Goal: Information Seeking & Learning: Understand process/instructions

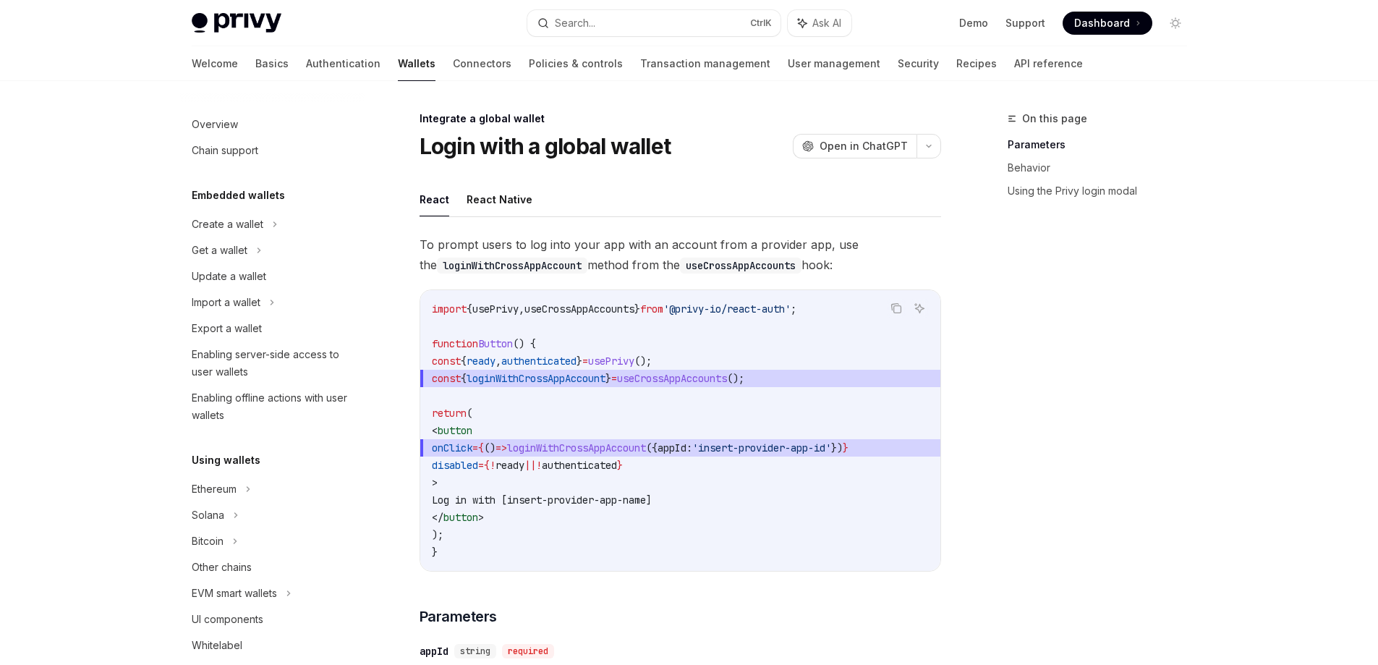
scroll to position [769, 0]
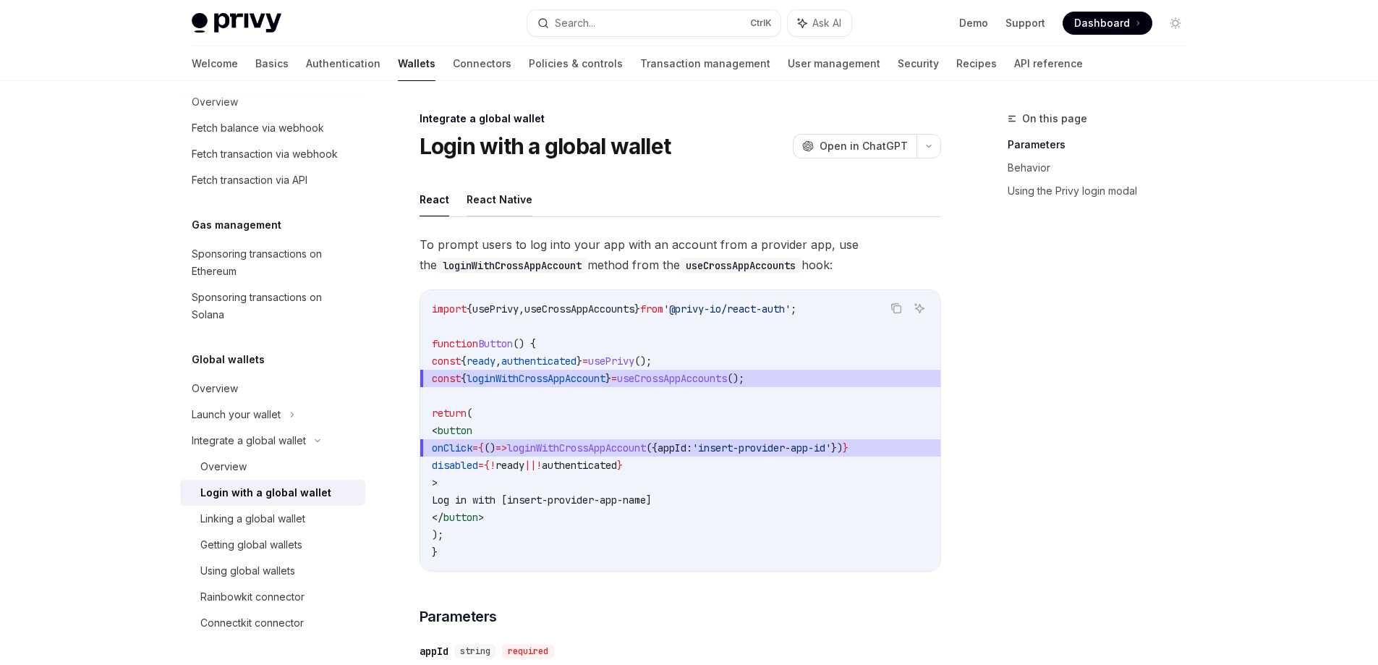
click at [485, 204] on button "React Native" at bounding box center [500, 199] width 66 height 34
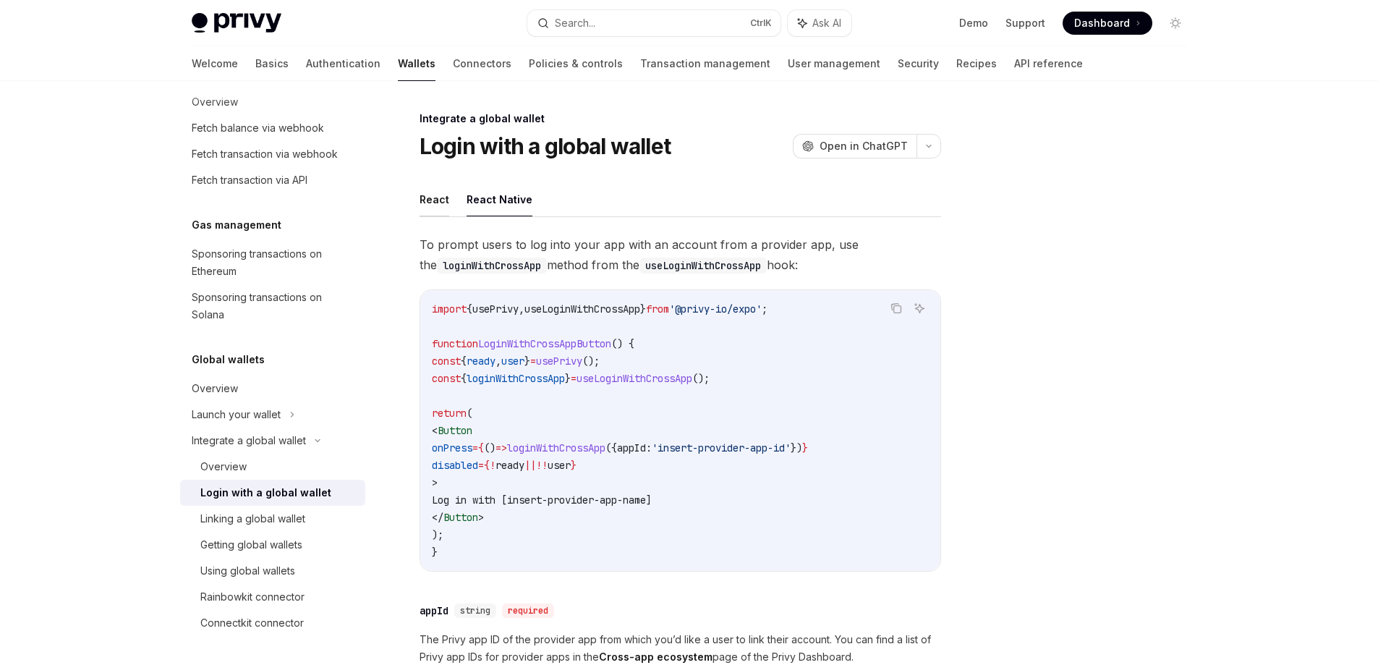
click at [431, 203] on button "React" at bounding box center [435, 199] width 30 height 34
type textarea "*"
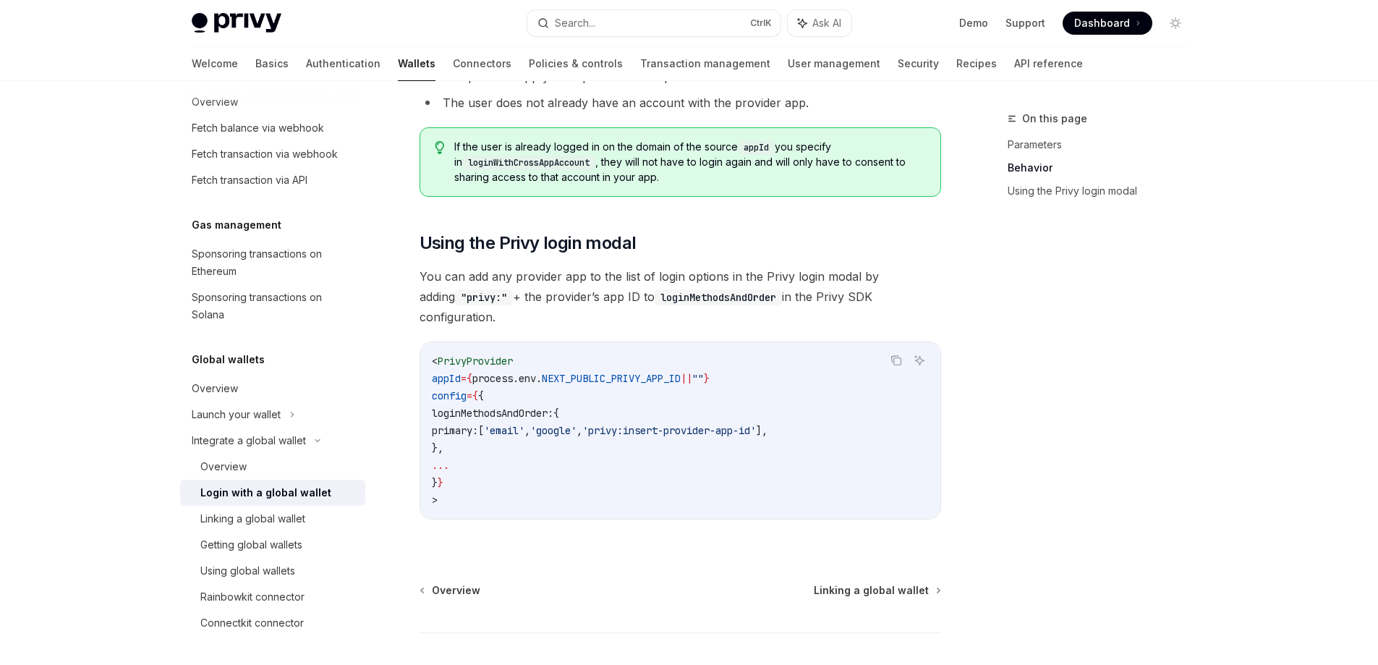
scroll to position [941, 0]
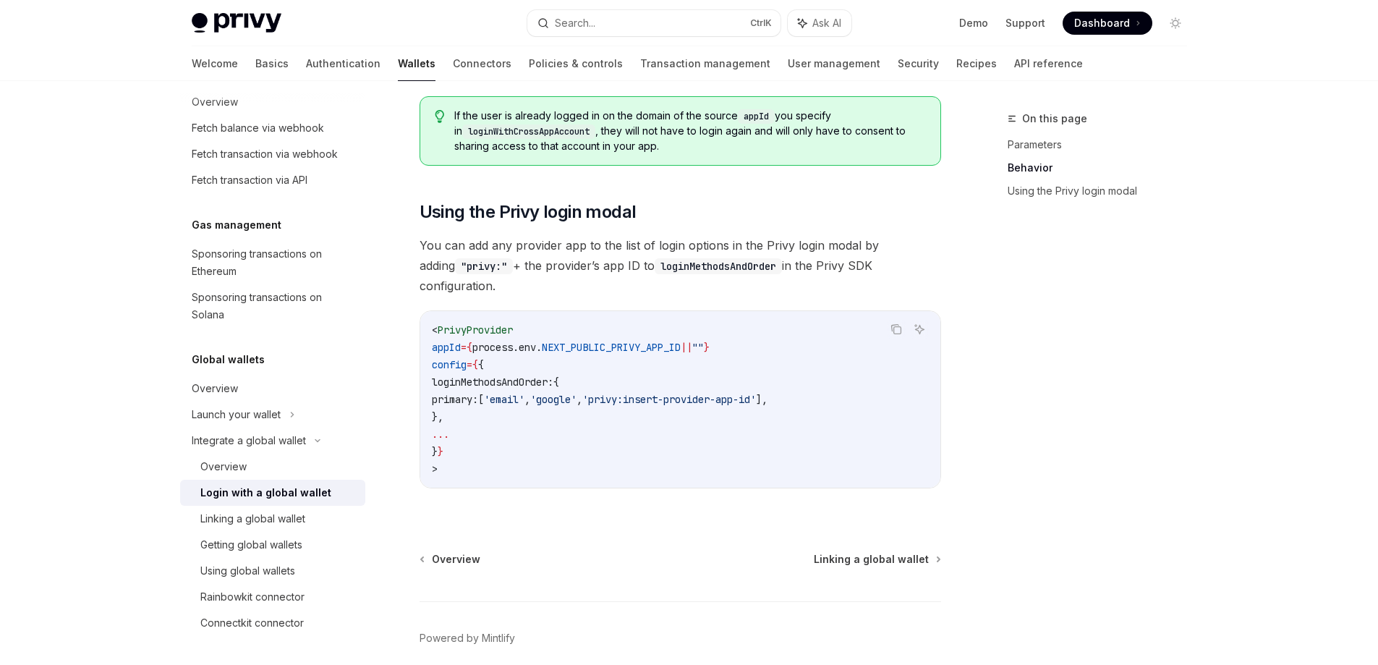
drag, startPoint x: 534, startPoint y: 496, endPoint x: 540, endPoint y: 394, distance: 102.2
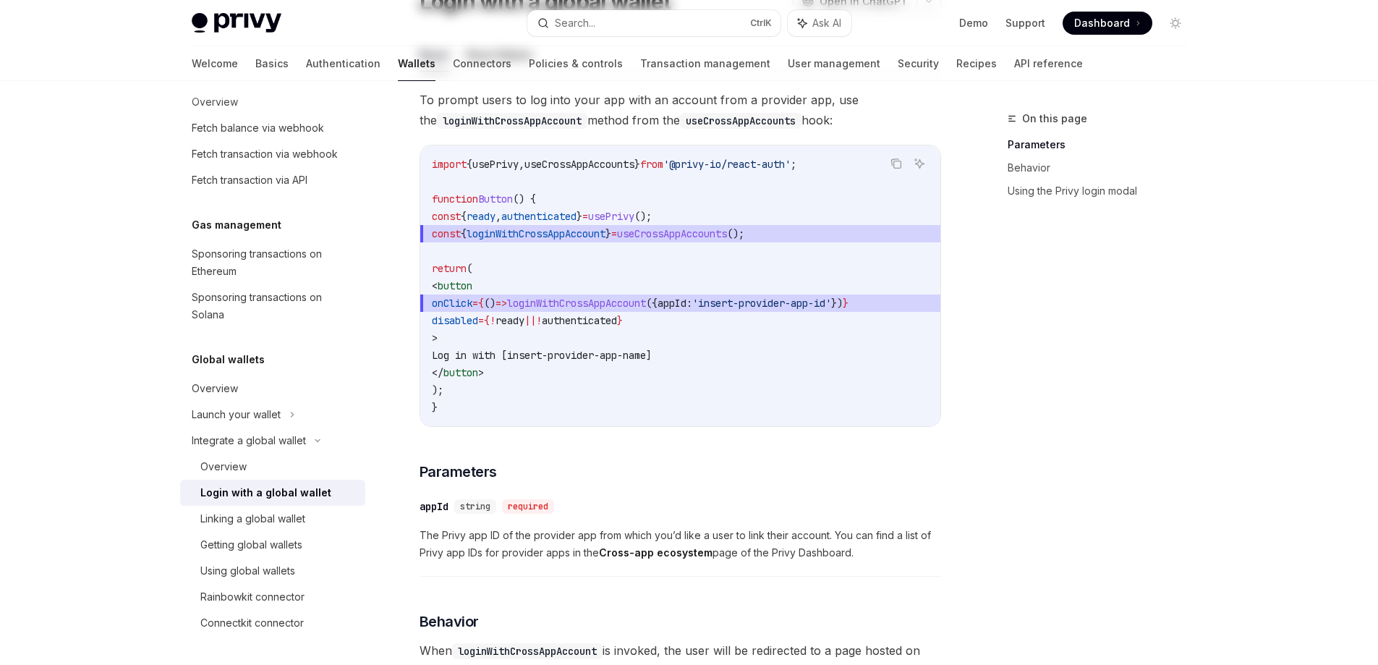
scroll to position [0, 0]
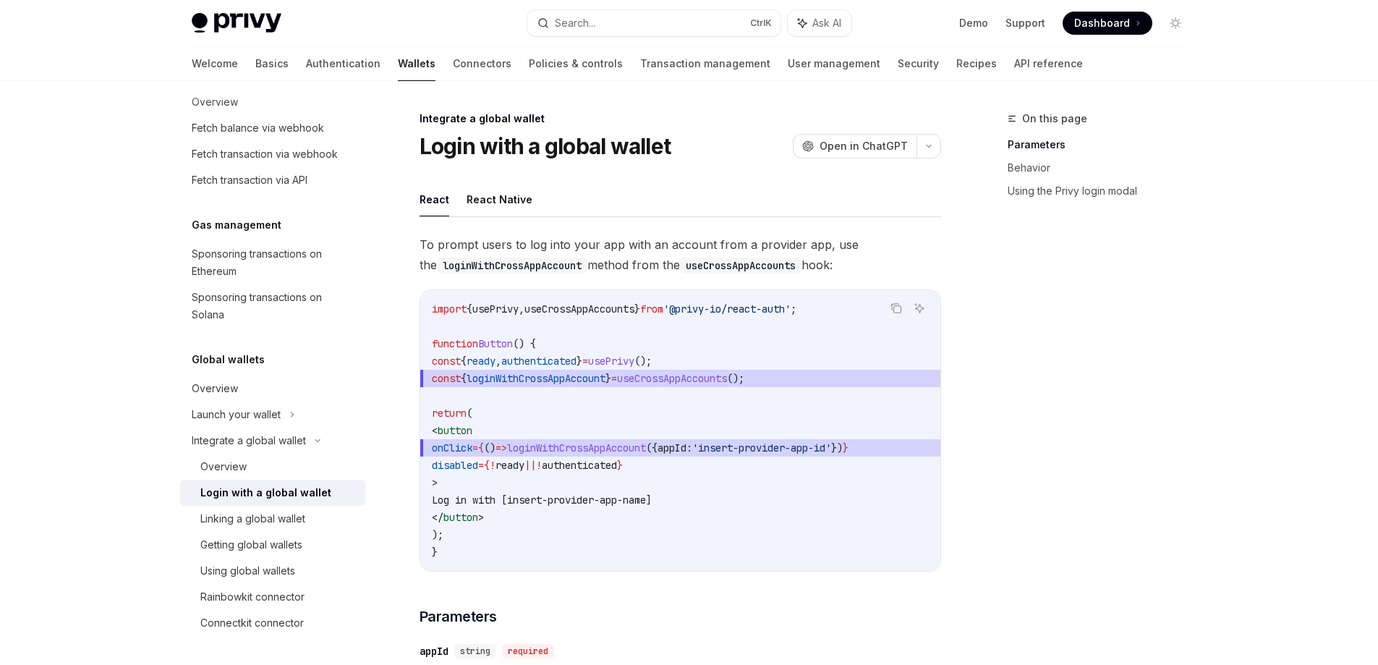
copy div "Lorem ipsu d sitame consec AdipIS Elit se DoeiUSM TempOR Inci ut LaboREE Dolor …"
click at [711, 125] on div "Integrate a global wallet" at bounding box center [681, 118] width 522 height 14
